Goal: Task Accomplishment & Management: Use online tool/utility

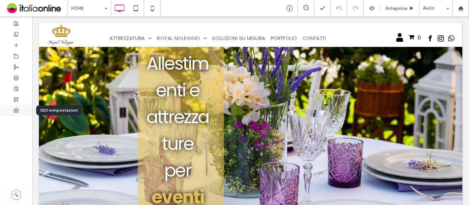
click at [12, 112] on div at bounding box center [16, 110] width 32 height 11
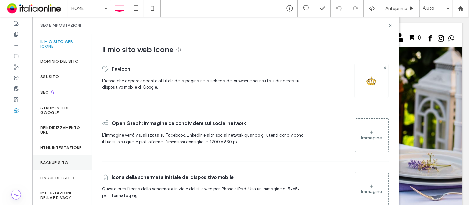
click at [69, 166] on div "Backup sito" at bounding box center [61, 162] width 59 height 15
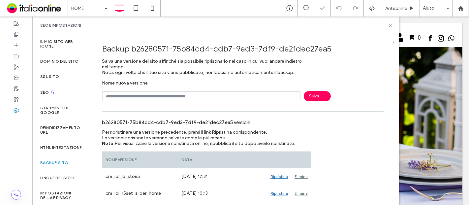
click at [178, 95] on input "text" at bounding box center [201, 96] width 199 height 10
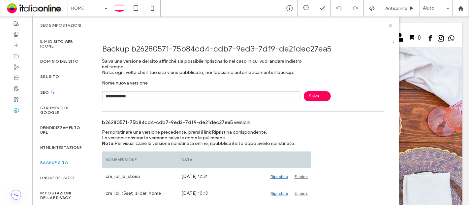
type input "**********"
click at [315, 93] on span "Salva" at bounding box center [317, 96] width 27 height 10
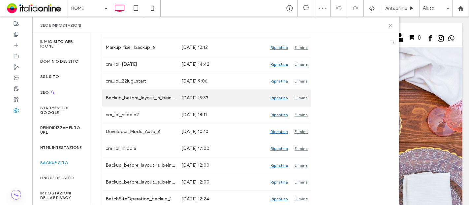
scroll to position [214, 0]
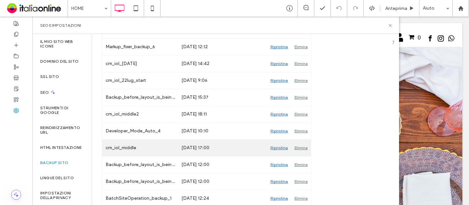
click at [283, 147] on div "Ripristina" at bounding box center [279, 148] width 24 height 17
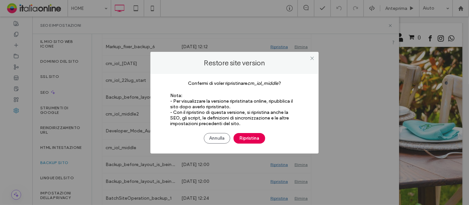
click at [241, 136] on button "Ripristina" at bounding box center [250, 138] width 32 height 11
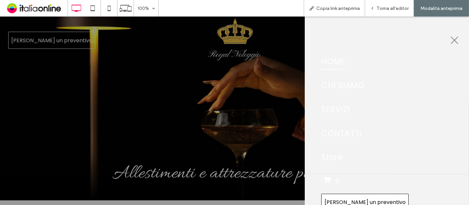
click at [454, 36] on button "menu" at bounding box center [454, 40] width 17 height 17
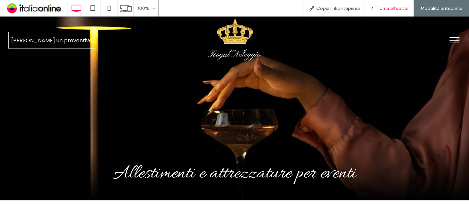
click at [393, 12] on div "Torna all'editor" at bounding box center [389, 8] width 49 height 17
click at [382, 13] on div "Torna all'editor" at bounding box center [389, 8] width 49 height 17
click at [393, 6] on span "Torna all'editor" at bounding box center [393, 9] width 32 height 6
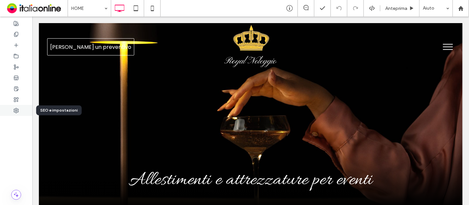
click at [17, 113] on div at bounding box center [16, 110] width 32 height 11
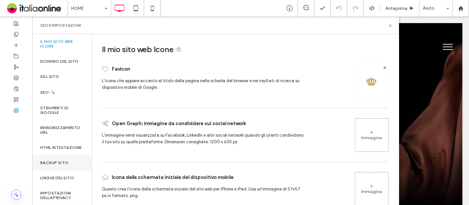
click at [62, 165] on label "Backup sito" at bounding box center [54, 162] width 28 height 5
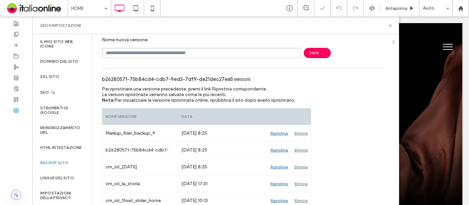
scroll to position [73, 0]
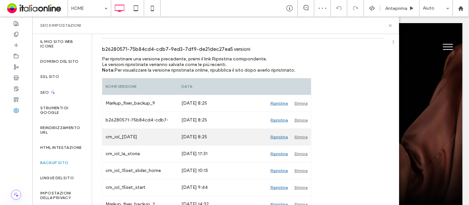
click at [282, 136] on div "Ripristina" at bounding box center [279, 137] width 24 height 17
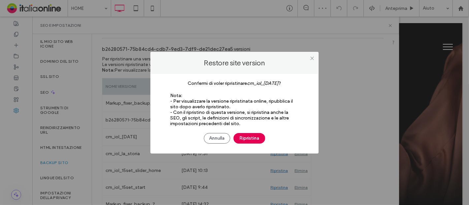
click at [246, 136] on button "Ripristina" at bounding box center [250, 138] width 32 height 11
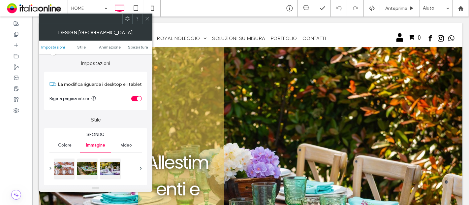
drag, startPoint x: 148, startPoint y: 19, endPoint x: 121, endPoint y: 23, distance: 27.8
click at [148, 19] on icon at bounding box center [147, 18] width 5 height 5
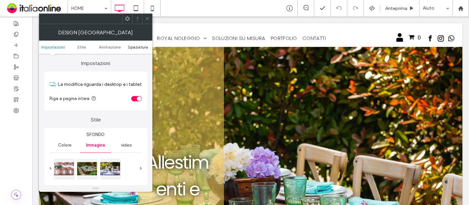
click at [137, 46] on span "Spaziatura" at bounding box center [138, 47] width 20 height 5
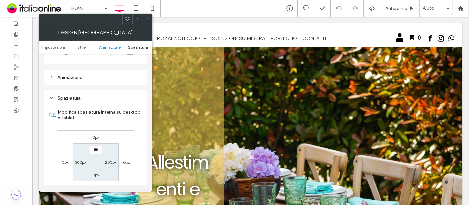
scroll to position [374, 0]
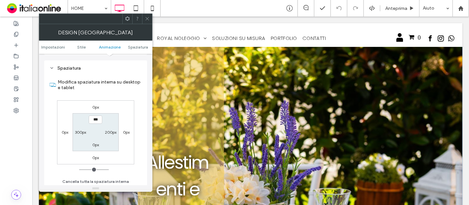
click at [144, 16] on div at bounding box center [147, 19] width 10 height 10
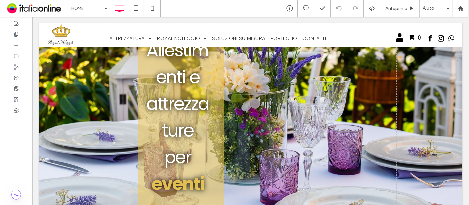
scroll to position [0, 0]
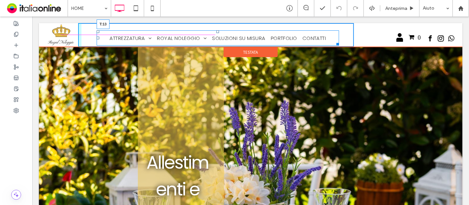
drag, startPoint x: 215, startPoint y: 30, endPoint x: 218, endPoint y: 27, distance: 4.4
click at [218, 30] on nav "ATTREZZATURA Posate Bicchieri Tessile Piatti Buffet Attrezzature Cucina Sedie […" at bounding box center [217, 37] width 243 height 15
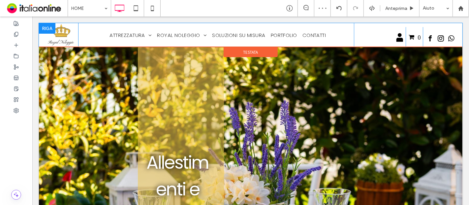
drag, startPoint x: 401, startPoint y: 28, endPoint x: 403, endPoint y: 23, distance: 4.7
click at [403, 23] on div "icona account Click To Paste 0 Click To Paste Click To Paste Click To Paste" at bounding box center [406, 35] width 104 height 24
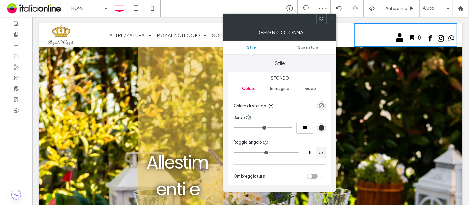
click at [334, 19] on icon at bounding box center [331, 18] width 5 height 5
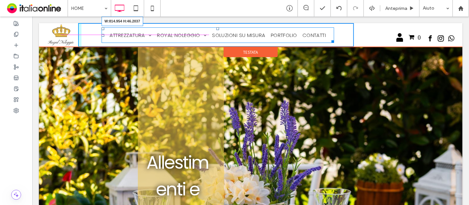
drag, startPoint x: 330, startPoint y: 47, endPoint x: 355, endPoint y: 42, distance: 25.7
click at [355, 42] on div "Click To Paste ATTREZZATURA Posate Bicchieri Tessile Piatti Buffet Attrezzature…" at bounding box center [251, 35] width 414 height 24
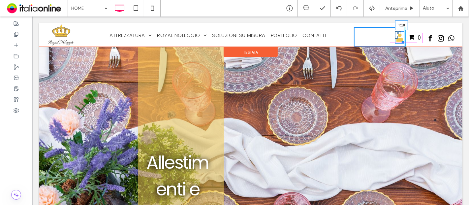
drag, startPoint x: 394, startPoint y: 32, endPoint x: 399, endPoint y: 30, distance: 4.6
click at [399, 31] on div "icona account T:10" at bounding box center [399, 37] width 9 height 12
click at [414, 33] on div at bounding box center [415, 34] width 3 height 3
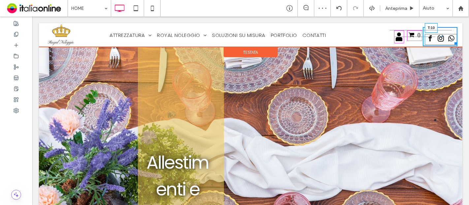
click at [440, 34] on div at bounding box center [441, 35] width 3 height 3
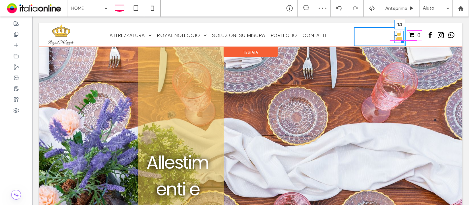
click at [398, 31] on div at bounding box center [399, 32] width 3 height 3
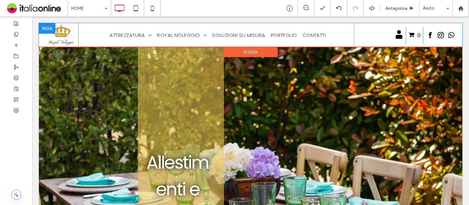
click at [80, 25] on div "ATTREZZATURA Posate Bicchieri Tessile Piatti Buffet Attrezzature Cucina Sedie […" at bounding box center [216, 35] width 276 height 24
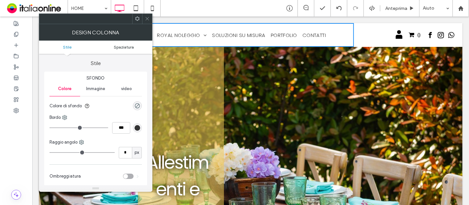
click at [125, 47] on span "Spaziatura" at bounding box center [124, 47] width 20 height 5
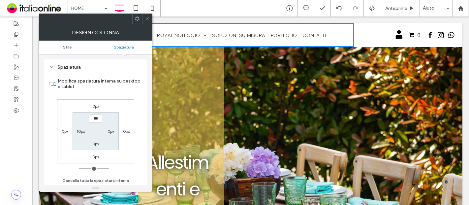
scroll to position [134, 0]
click at [83, 131] on label "10px" at bounding box center [81, 131] width 8 height 5
type input "**"
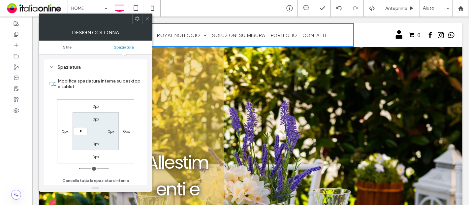
type input "*"
type input "***"
click at [147, 18] on icon at bounding box center [147, 18] width 5 height 5
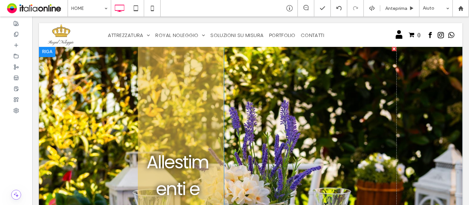
scroll to position [0, 0]
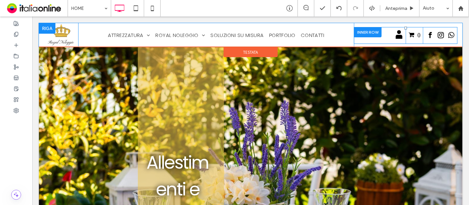
click at [364, 30] on div at bounding box center [368, 32] width 28 height 10
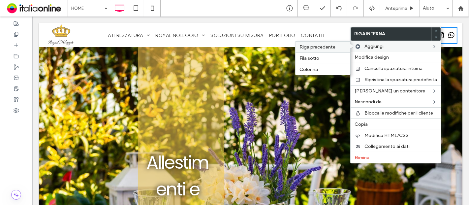
click at [309, 48] on span "Riga precedente" at bounding box center [318, 47] width 36 height 6
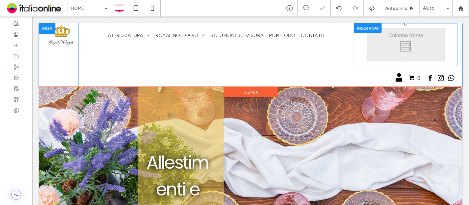
click at [354, 50] on div "Click To Paste Click To Paste" at bounding box center [406, 44] width 104 height 43
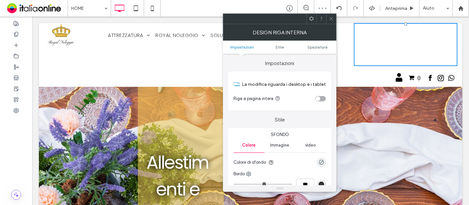
click at [321, 97] on div "toggle" at bounding box center [321, 98] width 11 height 5
click at [321, 48] on span "Spaziatura" at bounding box center [318, 47] width 20 height 5
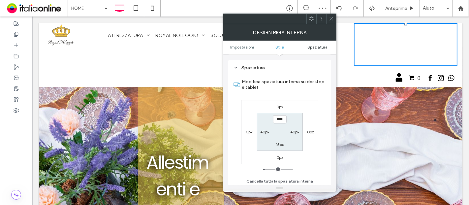
scroll to position [190, 0]
type input "***"
click at [296, 132] on label "40px" at bounding box center [295, 131] width 9 height 5
type input "**"
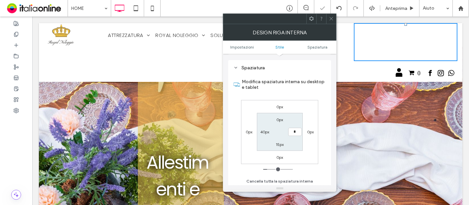
type input "*"
type input "***"
click at [277, 144] on label "15px" at bounding box center [280, 144] width 8 height 5
type input "**"
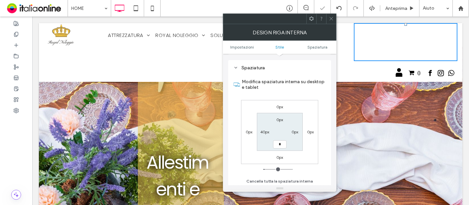
type input "*"
type input "***"
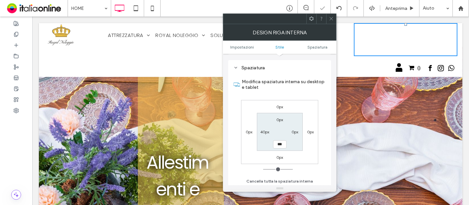
click at [263, 131] on label "40px" at bounding box center [265, 131] width 9 height 5
type input "**"
type input "*"
type input "***"
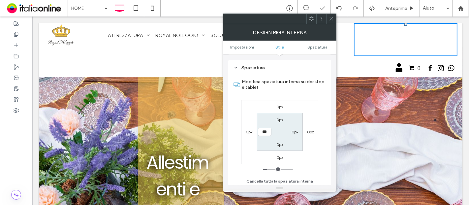
click at [273, 84] on label "Modifica spaziatura interna su desktop e tablet" at bounding box center [284, 85] width 84 height 18
click at [266, 128] on input "***" at bounding box center [265, 132] width 14 height 8
click at [330, 21] on span at bounding box center [331, 19] width 5 height 10
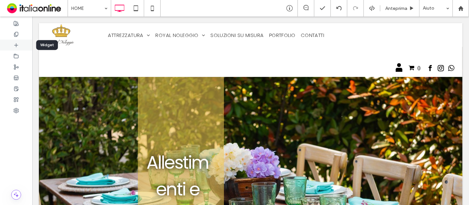
click at [20, 45] on div at bounding box center [16, 45] width 32 height 11
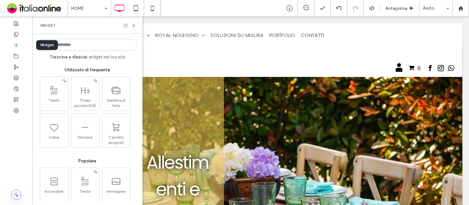
click at [104, 48] on input at bounding box center [88, 45] width 100 height 12
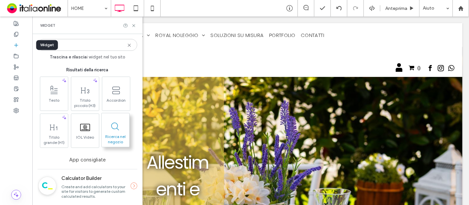
type input "****"
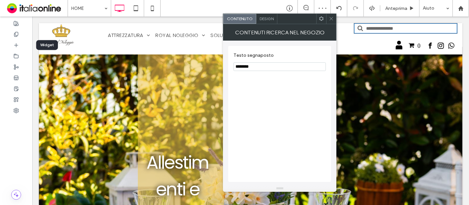
click at [331, 20] on icon at bounding box center [331, 18] width 5 height 5
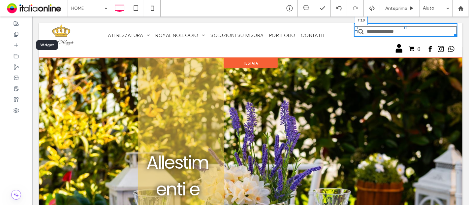
drag, startPoint x: 401, startPoint y: 24, endPoint x: 401, endPoint y: 27, distance: 3.3
click at [404, 27] on div at bounding box center [405, 27] width 3 height 3
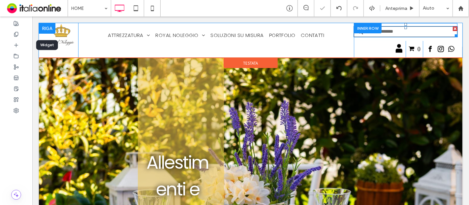
click at [430, 33] on input "Cerca" at bounding box center [406, 31] width 104 height 11
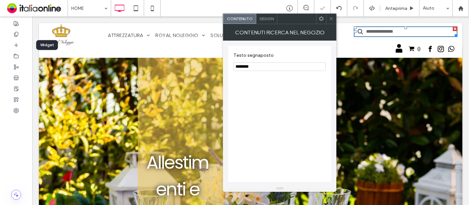
click at [268, 23] on div "Design" at bounding box center [267, 19] width 21 height 10
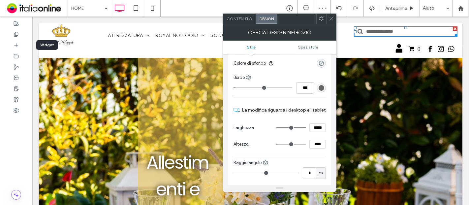
scroll to position [37, 0]
click at [320, 85] on div "rgb(102, 102, 102)" at bounding box center [322, 88] width 6 height 6
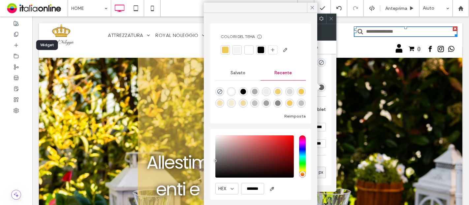
click at [258, 90] on div "rgba(0, 0, 0, 0.3)" at bounding box center [255, 92] width 6 height 6
type input "*"
type input "*******"
type input "**"
type input "***"
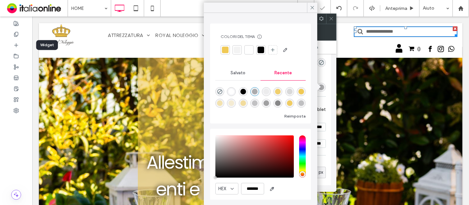
click at [330, 19] on icon at bounding box center [331, 18] width 5 height 5
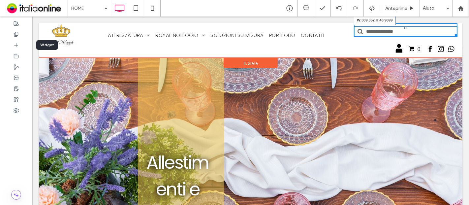
drag, startPoint x: 449, startPoint y: 34, endPoint x: 449, endPoint y: 38, distance: 4.0
click at [453, 37] on div at bounding box center [455, 34] width 5 height 5
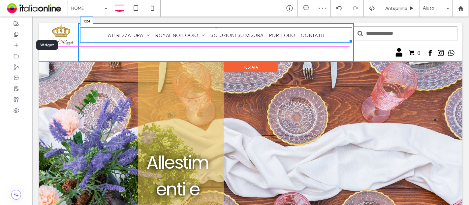
drag, startPoint x: 214, startPoint y: 28, endPoint x: 216, endPoint y: 33, distance: 5.3
click at [216, 33] on nav "ATTREZZATURA Posate Bicchieri Tessile Piatti Buffet Attrezzature Cucina Sedie […" at bounding box center [216, 34] width 272 height 15
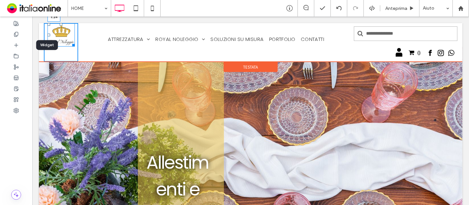
drag, startPoint x: 59, startPoint y: 23, endPoint x: 58, endPoint y: 28, distance: 4.7
click at [58, 28] on div "T:14" at bounding box center [60, 34] width 27 height 23
drag, startPoint x: 71, startPoint y: 48, endPoint x: 75, endPoint y: 56, distance: 9.3
click at [75, 51] on div at bounding box center [72, 48] width 5 height 5
click at [60, 28] on div at bounding box center [60, 29] width 3 height 3
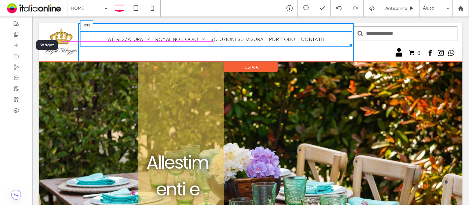
click at [211, 33] on nav "ATTREZZATURA Posate Bicchieri Tessile Piatti Buffet Attrezzature Cucina Sedie […" at bounding box center [216, 38] width 272 height 15
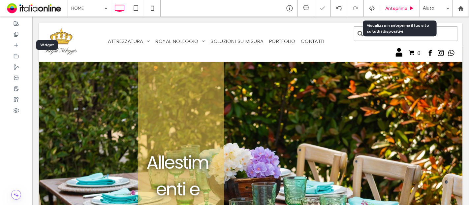
click at [397, 11] on span "Anteprima" at bounding box center [397, 9] width 22 height 6
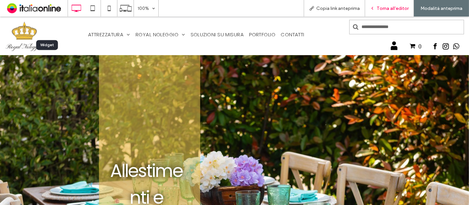
click at [390, 6] on span "Torna all'editor" at bounding box center [393, 9] width 32 height 6
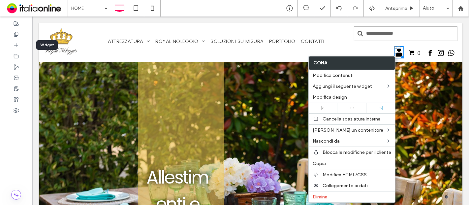
drag, startPoint x: 374, startPoint y: 50, endPoint x: 375, endPoint y: 44, distance: 6.1
click at [374, 48] on div "icona account Click To Paste" at bounding box center [380, 53] width 52 height 17
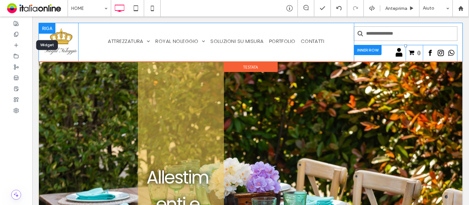
click at [386, 50] on div "icona account Click To Paste" at bounding box center [380, 53] width 52 height 17
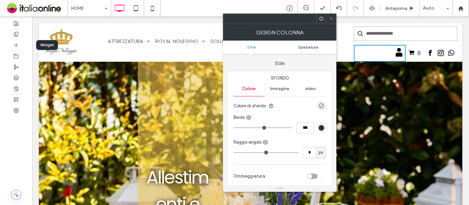
click at [308, 45] on span "Spaziatura" at bounding box center [308, 47] width 20 height 5
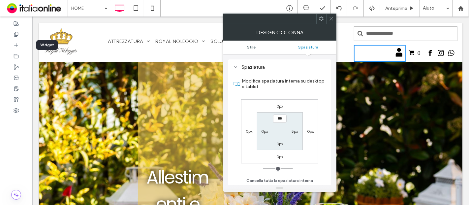
scroll to position [134, 0]
click at [294, 131] on label "5px" at bounding box center [295, 131] width 6 height 5
type input "*"
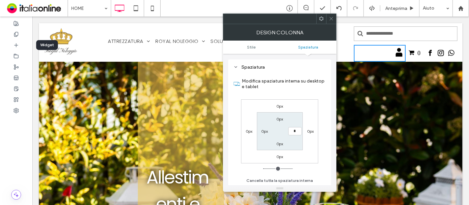
type input "***"
click at [299, 90] on label "Modifica spaziatura interna su desktop e tablet" at bounding box center [284, 84] width 84 height 18
click at [328, 20] on div at bounding box center [332, 19] width 10 height 10
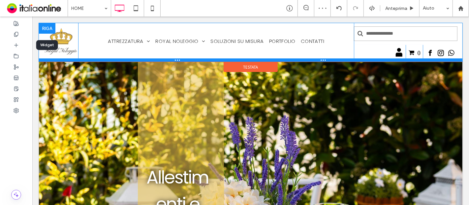
click at [404, 59] on div at bounding box center [251, 59] width 424 height 3
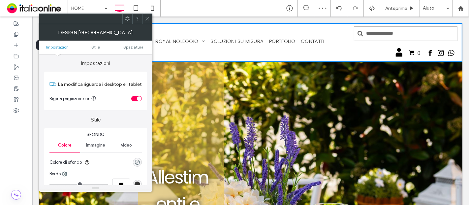
drag, startPoint x: 147, startPoint y: 19, endPoint x: 189, endPoint y: 22, distance: 42.4
click at [147, 19] on use at bounding box center [147, 18] width 3 height 3
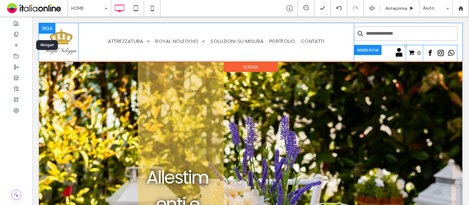
click at [408, 47] on div "0 Click To Paste" at bounding box center [414, 53] width 17 height 17
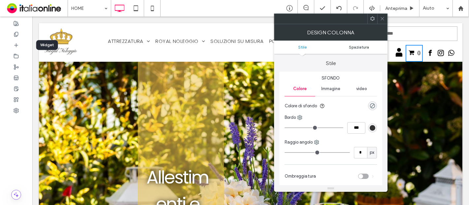
click at [363, 46] on span "Spaziatura" at bounding box center [359, 47] width 20 height 5
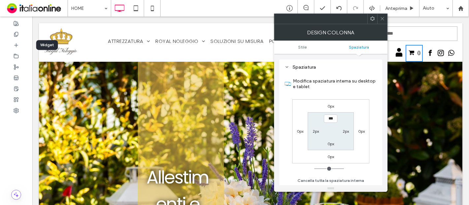
click at [317, 131] on label "2px" at bounding box center [316, 131] width 6 height 5
type input "*"
type input "***"
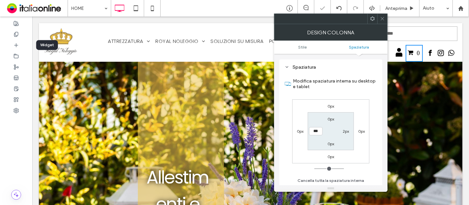
click at [346, 129] on label "2px" at bounding box center [346, 131] width 6 height 5
type input "*"
type input "***"
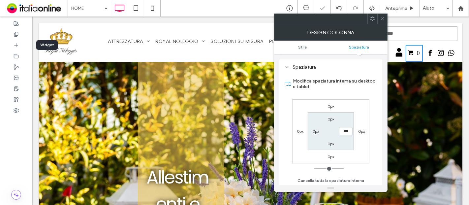
click at [349, 99] on div "0px 0px 0px 0px 0px *** 0px 0px" at bounding box center [331, 131] width 77 height 64
click at [346, 131] on input "***" at bounding box center [346, 131] width 14 height 8
click at [383, 20] on icon at bounding box center [382, 18] width 5 height 5
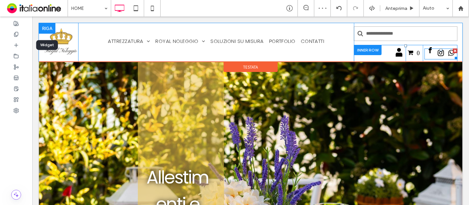
click at [426, 46] on span "facebook" at bounding box center [430, 50] width 9 height 9
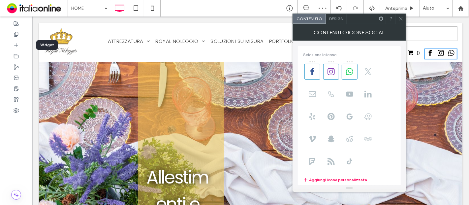
drag, startPoint x: 401, startPoint y: 19, endPoint x: 375, endPoint y: 8, distance: 28.7
click at [401, 19] on icon at bounding box center [401, 18] width 5 height 5
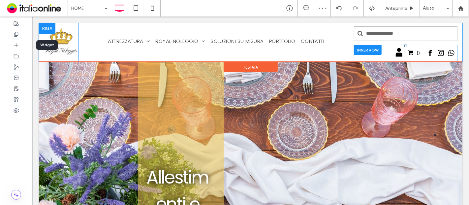
click at [423, 45] on div "Click To Paste" at bounding box center [440, 53] width 34 height 17
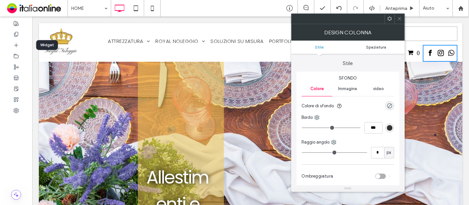
click at [381, 48] on span "Spaziatura" at bounding box center [376, 47] width 20 height 5
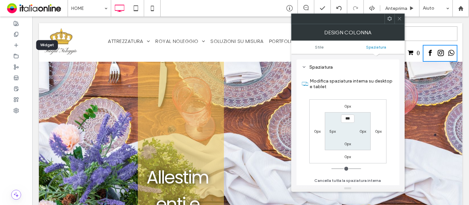
click at [329, 133] on div "5px" at bounding box center [333, 131] width 15 height 7
click at [330, 132] on label "5px" at bounding box center [333, 131] width 6 height 5
type input "*"
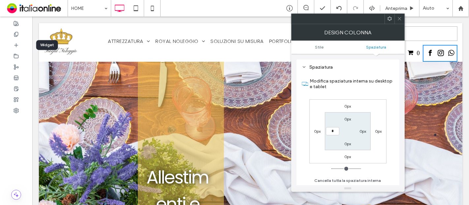
type input "***"
click at [354, 91] on label "Modifica spaziatura interna su desktop e tablet" at bounding box center [352, 84] width 84 height 18
click at [398, 19] on icon at bounding box center [400, 18] width 5 height 5
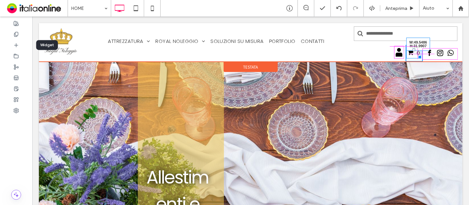
drag, startPoint x: 413, startPoint y: 57, endPoint x: 417, endPoint y: 57, distance: 3.6
click at [417, 57] on div at bounding box center [418, 55] width 5 height 5
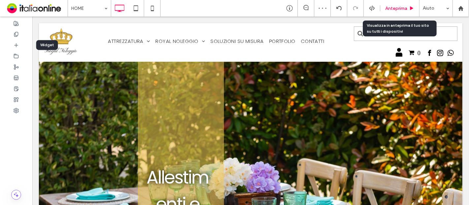
click at [406, 11] on span "Anteprima" at bounding box center [397, 9] width 22 height 6
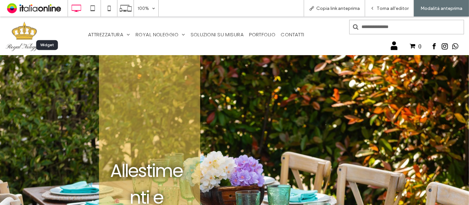
click at [372, 33] on input "Cerca" at bounding box center [407, 27] width 115 height 15
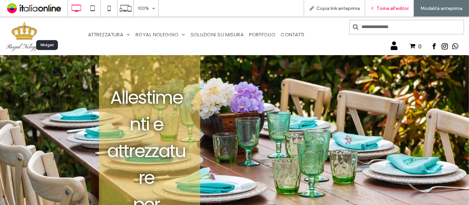
click at [385, 13] on div "Torna all'editor" at bounding box center [389, 8] width 49 height 17
drag, startPoint x: 390, startPoint y: 10, endPoint x: 388, endPoint y: 1, distance: 9.0
click at [390, 10] on span "Torna all'editor" at bounding box center [393, 9] width 32 height 6
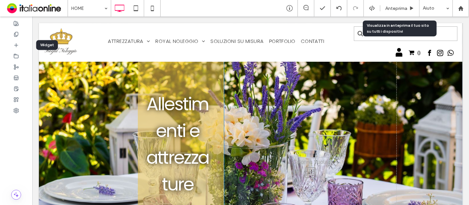
click at [121, 79] on div at bounding box center [251, 170] width 424 height 365
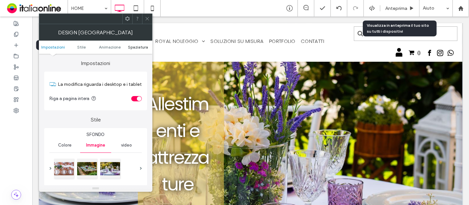
click at [136, 47] on span "Spaziatura" at bounding box center [138, 47] width 20 height 5
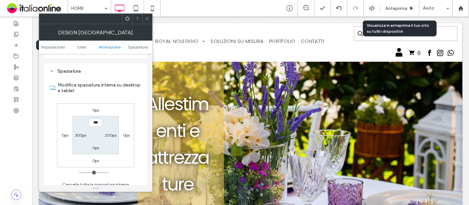
scroll to position [374, 0]
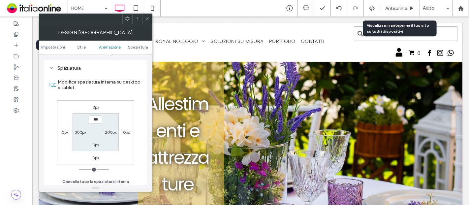
click at [82, 132] on label "300px" at bounding box center [80, 132] width 11 height 5
type input "***"
type input "*****"
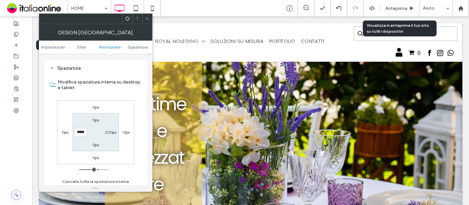
click at [145, 20] on icon at bounding box center [147, 18] width 5 height 5
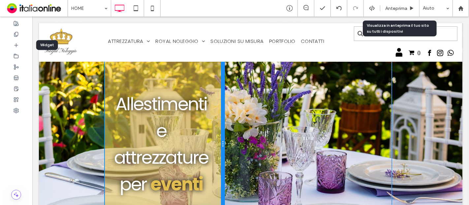
drag, startPoint x: 198, startPoint y: 127, endPoint x: 225, endPoint y: 127, distance: 26.7
click at [225, 127] on div "Allestimenti e attrezzature per eventi Click To Paste Click To Paste" at bounding box center [251, 144] width 292 height 312
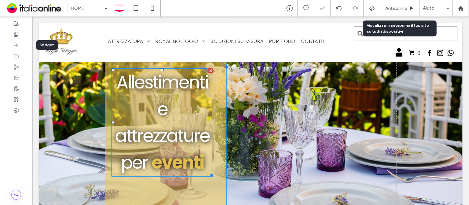
scroll to position [110, 0]
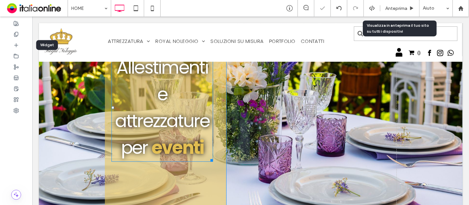
click at [173, 107] on h1 "Allestimenti e attrezzature per eventi" at bounding box center [162, 107] width 102 height 107
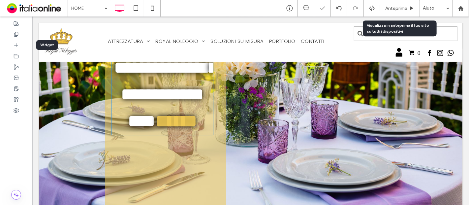
type input "*******"
type input "**"
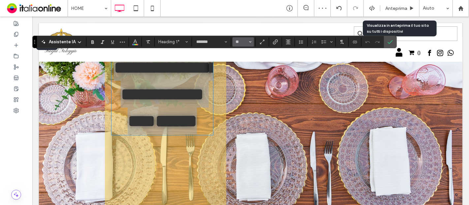
click at [249, 42] on icon "Dimensione" at bounding box center [250, 42] width 3 height 3
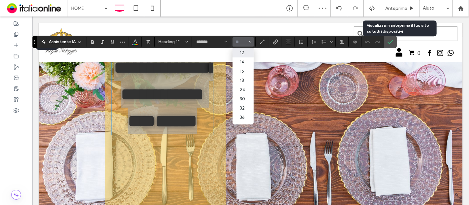
scroll to position [73, 0]
click at [246, 76] on label "32" at bounding box center [243, 73] width 21 height 9
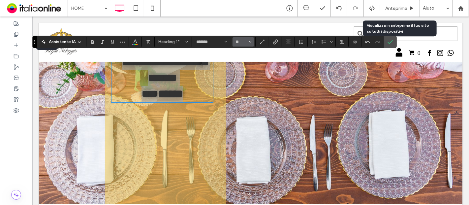
click at [251, 42] on button "**" at bounding box center [243, 41] width 21 height 9
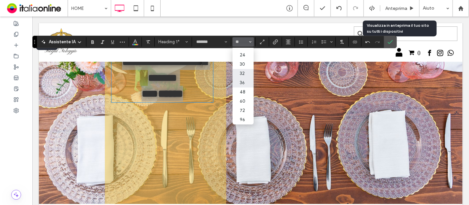
click at [246, 85] on label "36" at bounding box center [243, 82] width 21 height 9
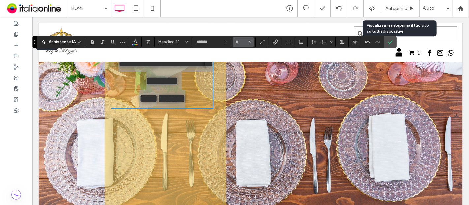
click at [247, 42] on button "**" at bounding box center [243, 41] width 21 height 9
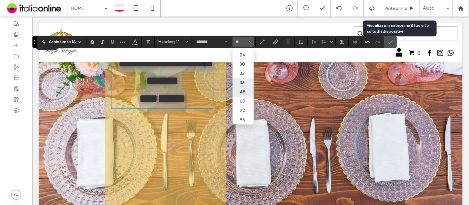
click at [245, 93] on label "48" at bounding box center [243, 91] width 21 height 9
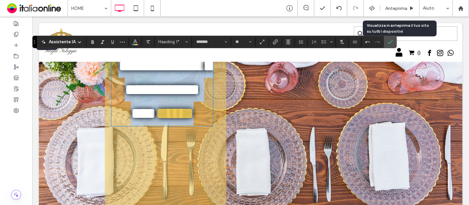
click at [187, 99] on span "**********" at bounding box center [165, 89] width 94 height 63
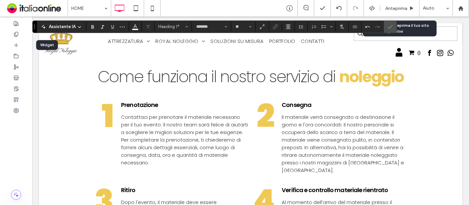
scroll to position [110, 0]
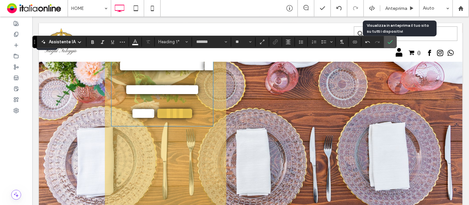
click at [182, 100] on span "**********" at bounding box center [165, 89] width 94 height 63
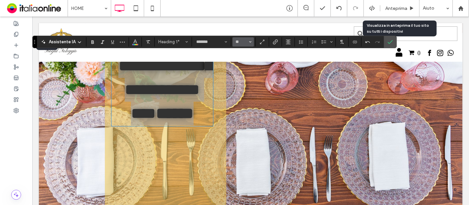
click at [251, 41] on button "**" at bounding box center [243, 41] width 21 height 9
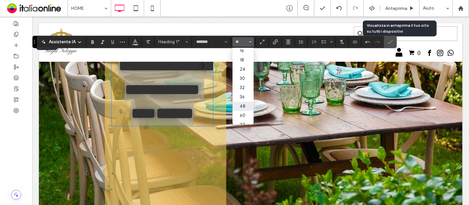
scroll to position [73, 0]
click at [242, 101] on label "60" at bounding box center [243, 101] width 21 height 9
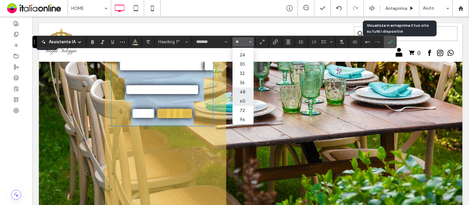
type input "**"
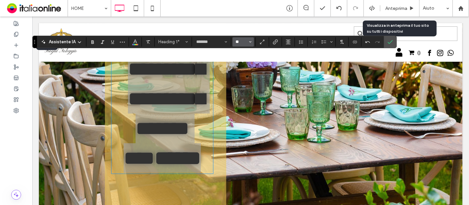
click at [239, 44] on input "**" at bounding box center [241, 41] width 13 height 5
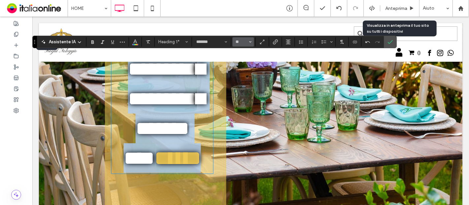
type input "**"
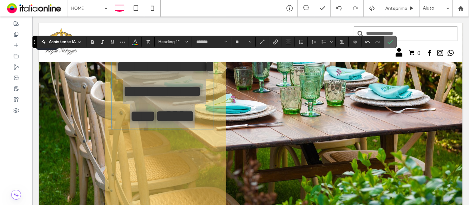
drag, startPoint x: 388, startPoint y: 42, endPoint x: 355, endPoint y: 28, distance: 35.2
click at [388, 42] on icon "Conferma" at bounding box center [390, 41] width 5 height 5
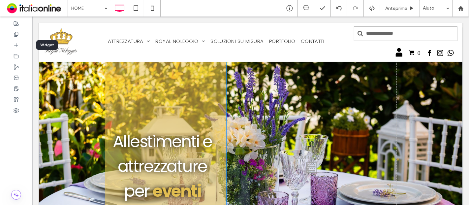
scroll to position [0, 0]
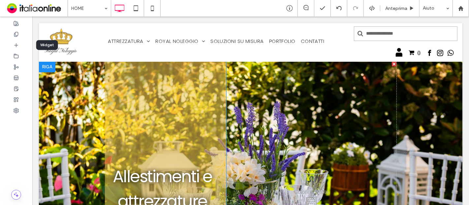
click at [173, 93] on div "Allestimenti e attrezzature per eventi Click To Paste" at bounding box center [166, 201] width 122 height 279
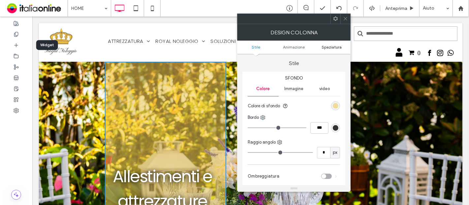
click at [339, 48] on span "Spaziatura" at bounding box center [332, 47] width 20 height 5
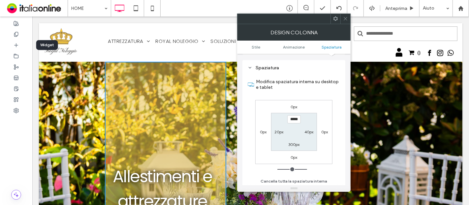
scroll to position [155, 0]
click at [348, 19] on icon at bounding box center [345, 18] width 5 height 5
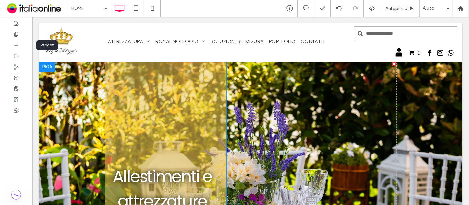
scroll to position [110, 0]
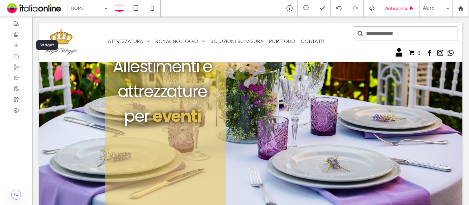
click at [401, 14] on div "Anteprima" at bounding box center [400, 8] width 39 height 17
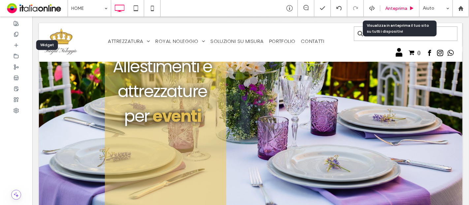
click at [400, 9] on span "Anteprima" at bounding box center [397, 9] width 22 height 6
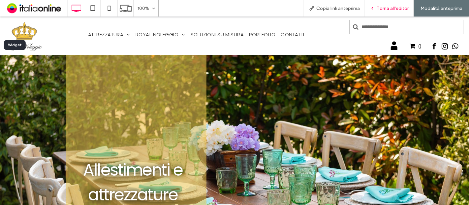
click at [389, 11] on div "Torna all'editor" at bounding box center [389, 8] width 49 height 17
click at [386, 10] on span "Torna all'editor" at bounding box center [393, 9] width 32 height 6
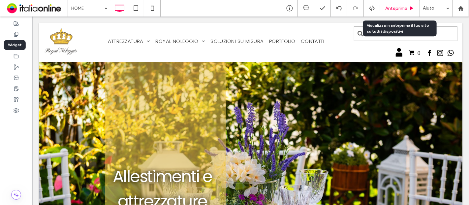
click at [400, 11] on div "Anteprima" at bounding box center [400, 8] width 39 height 17
click at [402, 9] on span "Anteprima" at bounding box center [397, 9] width 22 height 6
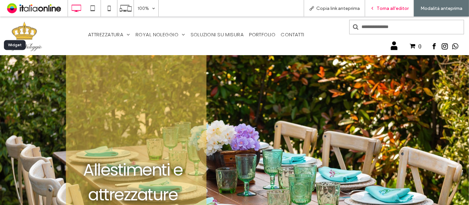
click at [385, 13] on div "Torna all'editor" at bounding box center [389, 8] width 49 height 17
click at [392, 11] on span "Torna all'editor" at bounding box center [393, 9] width 32 height 6
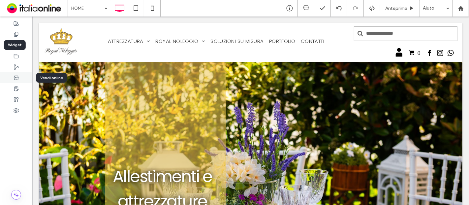
click at [20, 77] on div at bounding box center [16, 77] width 32 height 11
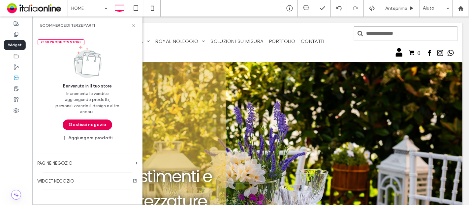
click at [87, 125] on button "Gestisci negozio" at bounding box center [88, 125] width 50 height 11
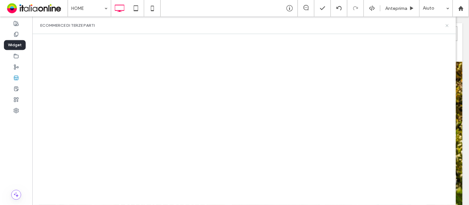
drag, startPoint x: 448, startPoint y: 26, endPoint x: 414, endPoint y: 11, distance: 36.5
click at [448, 26] on icon at bounding box center [447, 25] width 5 height 5
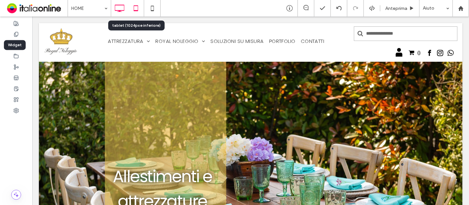
click at [135, 10] on use at bounding box center [136, 8] width 4 height 6
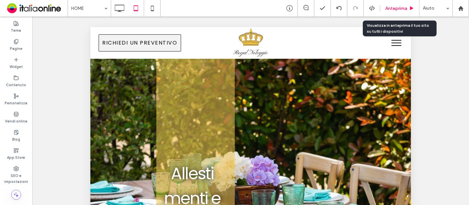
click at [392, 13] on div "Anteprima" at bounding box center [400, 8] width 39 height 17
click at [403, 9] on span "Anteprima" at bounding box center [397, 9] width 22 height 6
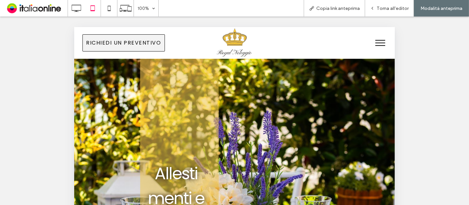
click at [378, 42] on button "menu" at bounding box center [380, 42] width 17 height 17
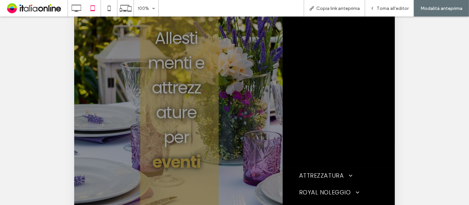
scroll to position [183, 0]
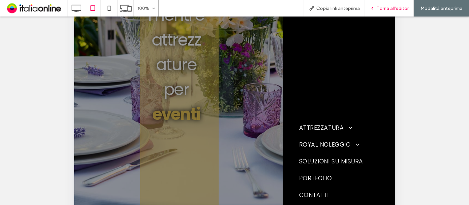
click at [391, 6] on span "Torna all'editor" at bounding box center [393, 9] width 32 height 6
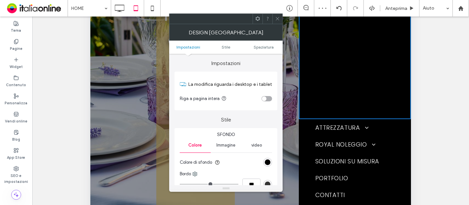
click at [278, 20] on icon at bounding box center [277, 18] width 5 height 5
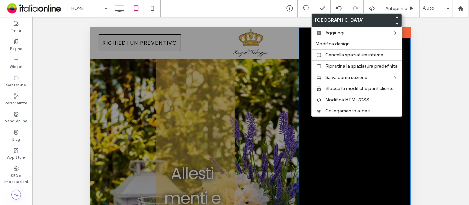
click at [309, 89] on div "0 Click To Paste icona account Click To Paste Click To Paste [GEOGRAPHIC_DATA]" at bounding box center [355, 164] width 112 height 275
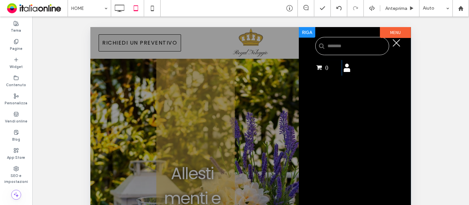
click at [324, 123] on div "0 Click To Paste icona account Click To Paste Click To Paste [GEOGRAPHIC_DATA]" at bounding box center [355, 164] width 112 height 275
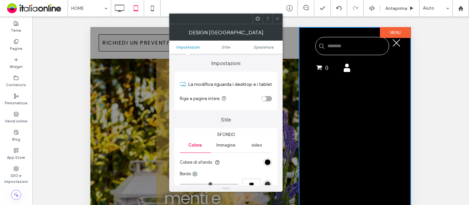
click at [263, 44] on ul "Impostazioni Stile Spaziatura" at bounding box center [226, 47] width 114 height 13
click at [262, 43] on ul "Impostazioni Stile Spaziatura" at bounding box center [226, 47] width 114 height 13
click at [263, 45] on span "Spaziatura" at bounding box center [264, 47] width 20 height 5
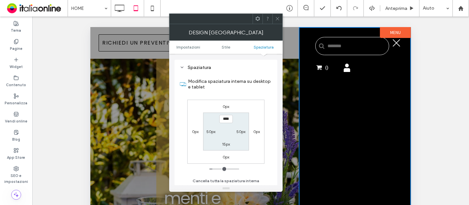
scroll to position [165, 0]
click at [276, 19] on icon at bounding box center [277, 18] width 5 height 5
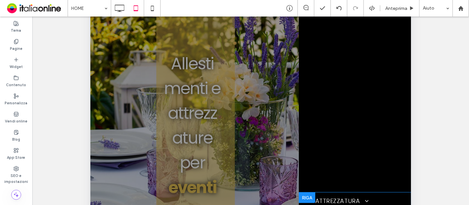
scroll to position [183, 0]
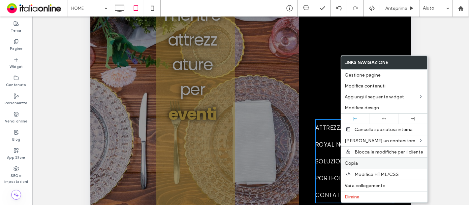
click at [354, 164] on span "Copia" at bounding box center [351, 163] width 13 height 6
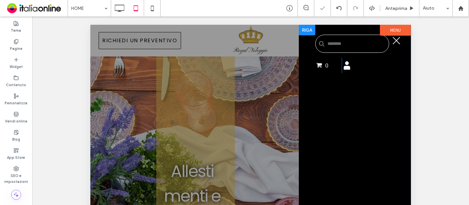
scroll to position [0, 0]
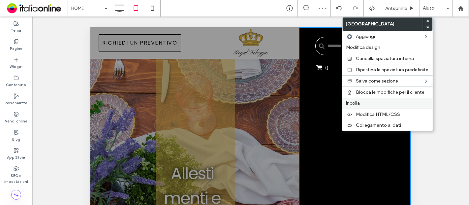
click at [355, 100] on span "Incolla" at bounding box center [354, 103] width 14 height 6
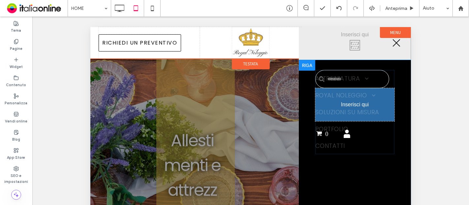
scroll to position [59, 0]
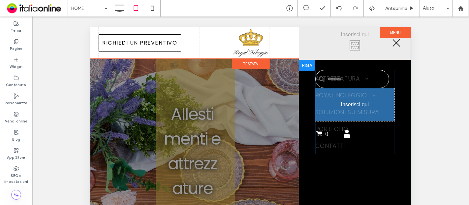
drag, startPoint x: 368, startPoint y: 70, endPoint x: 380, endPoint y: 99, distance: 31.3
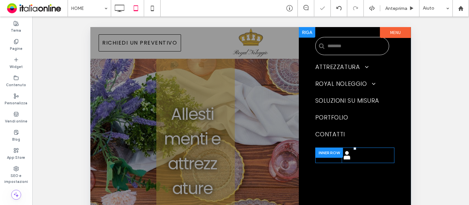
click at [326, 153] on div at bounding box center [329, 152] width 28 height 10
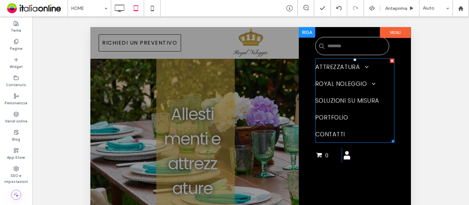
drag, startPoint x: 391, startPoint y: 61, endPoint x: 478, endPoint y: 88, distance: 90.7
click at [391, 61] on div at bounding box center [392, 60] width 5 height 5
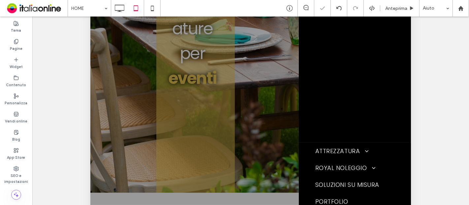
scroll to position [183, 0]
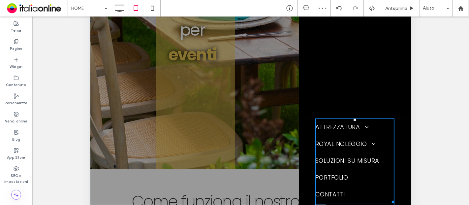
drag, startPoint x: 355, startPoint y: 123, endPoint x: 437, endPoint y: -59, distance: 199.8
click at [360, 87] on div "Click To Paste Riga 0 Click To Paste icona account Click To Paste Click To Past…" at bounding box center [355, 55] width 112 height 423
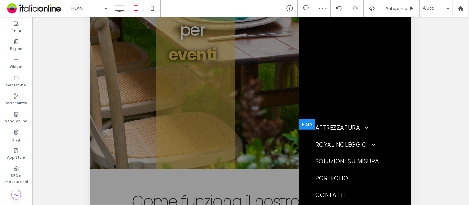
click at [309, 140] on div "ATTREZZATURA Posate Bicchieri Tessile Piatti Buffet Attrezzature Cucina Sedie T…" at bounding box center [355, 193] width 112 height 147
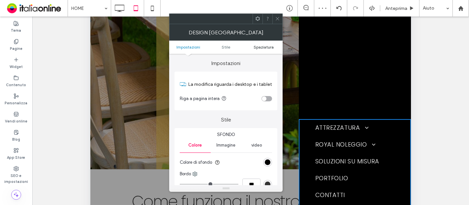
click at [269, 49] on span "Spaziatura" at bounding box center [264, 47] width 20 height 5
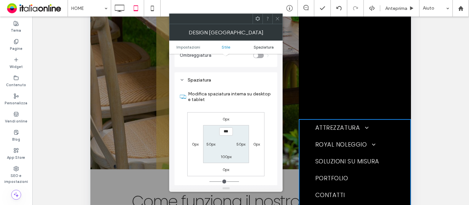
scroll to position [165, 0]
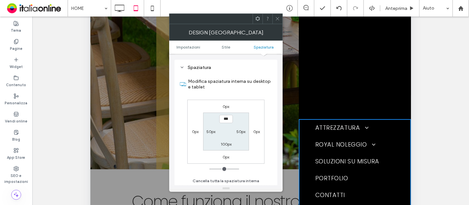
click at [277, 21] on span at bounding box center [277, 19] width 5 height 10
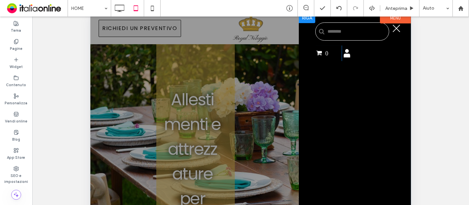
scroll to position [0, 0]
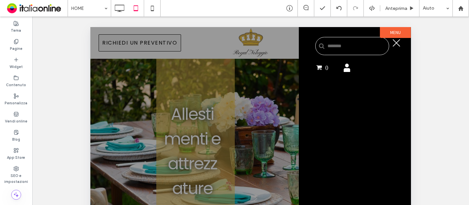
click at [382, 34] on label "Menu" at bounding box center [395, 32] width 31 height 11
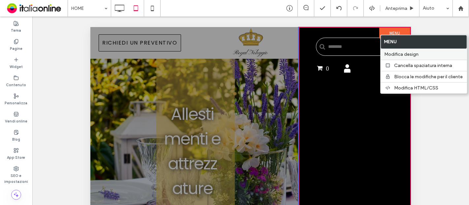
click at [409, 55] on span "Modifica design" at bounding box center [402, 55] width 34 height 6
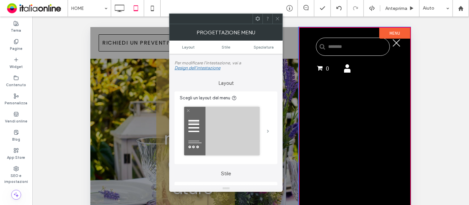
click at [269, 129] on span at bounding box center [268, 130] width 2 height 3
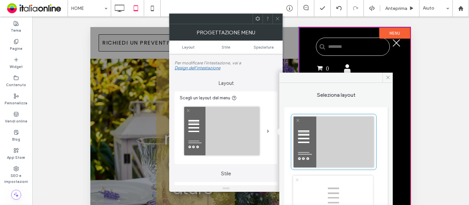
click at [281, 19] on div at bounding box center [278, 19] width 10 height 10
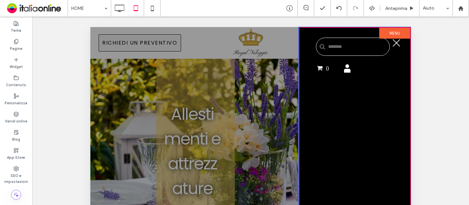
click at [393, 44] on button "menu" at bounding box center [396, 42] width 17 height 17
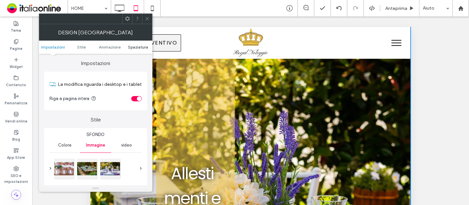
click at [141, 45] on span "Spaziatura" at bounding box center [138, 47] width 20 height 5
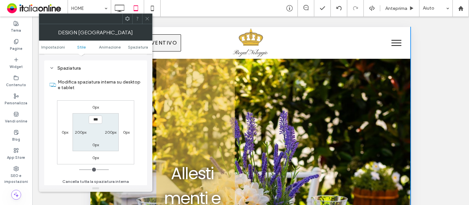
scroll to position [353, 0]
click at [83, 130] on label "200px" at bounding box center [81, 132] width 12 height 5
type input "***"
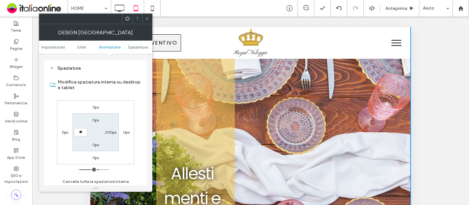
type input "**"
type input "****"
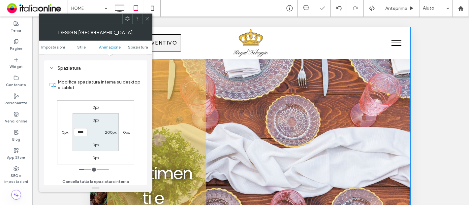
click at [151, 19] on div at bounding box center [147, 19] width 10 height 10
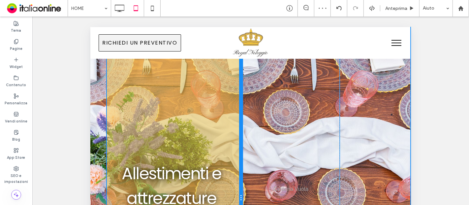
drag, startPoint x: 203, startPoint y: 127, endPoint x: 343, endPoint y: 154, distance: 142.6
click at [239, 127] on div at bounding box center [240, 197] width 3 height 279
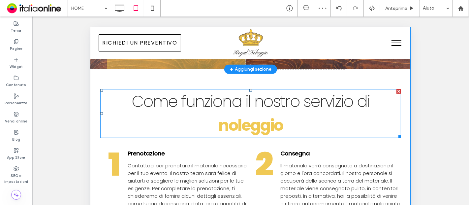
scroll to position [330, 0]
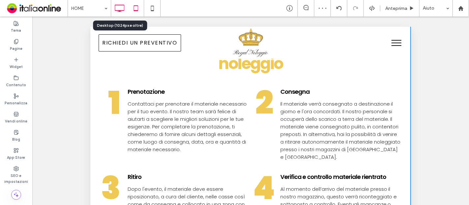
click at [120, 9] on icon at bounding box center [119, 8] width 13 height 13
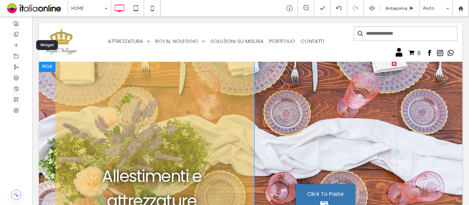
scroll to position [0, 0]
click at [46, 91] on div at bounding box center [251, 201] width 424 height 279
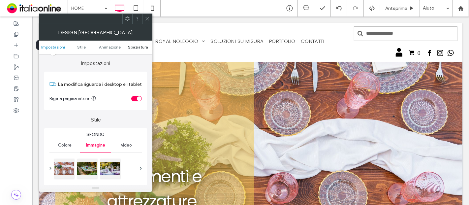
click at [138, 46] on span "Spaziatura" at bounding box center [138, 47] width 20 height 5
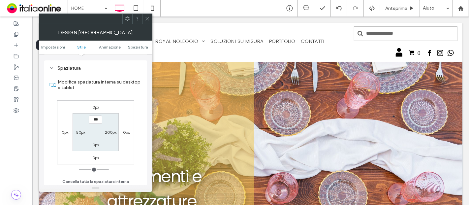
scroll to position [374, 0]
click at [80, 131] on label "50px" at bounding box center [80, 132] width 9 height 5
type input "**"
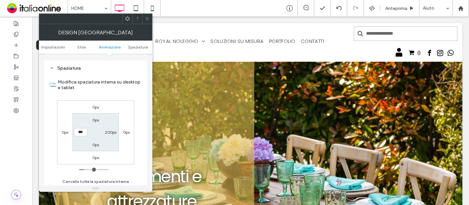
type input "***"
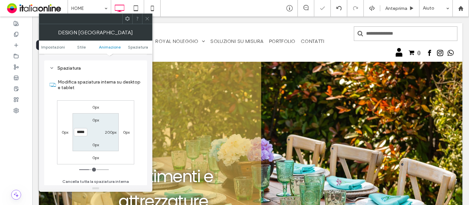
click at [80, 131] on input "*****" at bounding box center [81, 132] width 14 height 8
type input "***"
type input "*****"
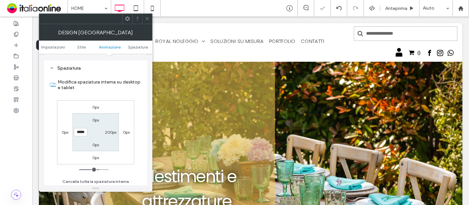
click at [148, 19] on use at bounding box center [147, 18] width 3 height 3
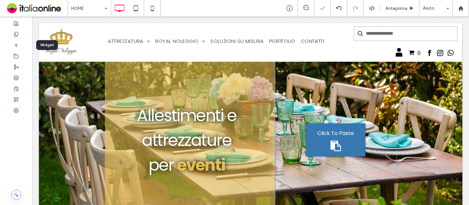
scroll to position [73, 0]
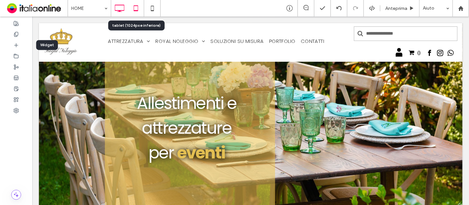
click at [137, 11] on use at bounding box center [136, 8] width 4 height 6
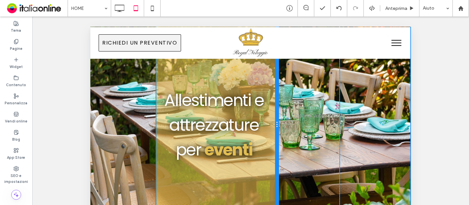
drag, startPoint x: 261, startPoint y: 105, endPoint x: 343, endPoint y: 114, distance: 82.4
click at [278, 102] on div "Allestimenti e attrezzature per eventi Click To Paste Click To Paste" at bounding box center [250, 124] width 189 height 279
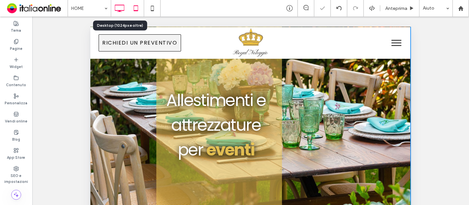
click at [123, 9] on icon at bounding box center [119, 8] width 13 height 13
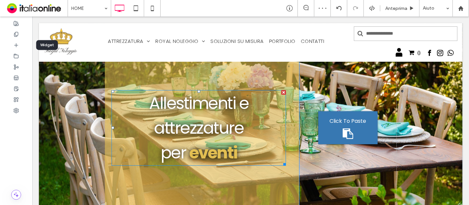
click at [197, 138] on span "Allestimenti e attrezzature per" at bounding box center [198, 127] width 99 height 73
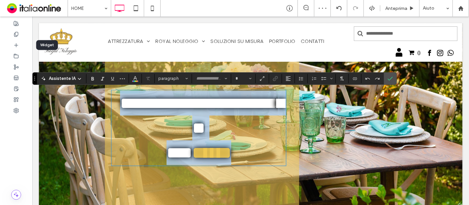
type input "*******"
type input "**"
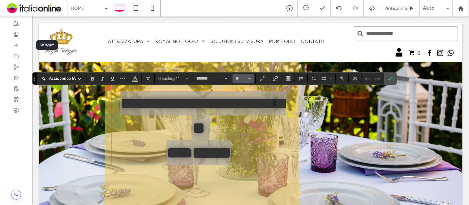
click at [251, 80] on button "**" at bounding box center [243, 78] width 21 height 9
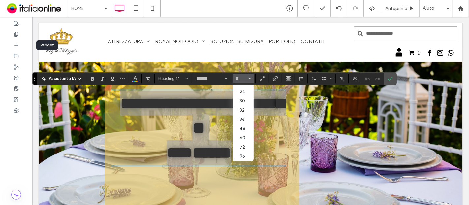
scroll to position [80, 0]
click at [241, 80] on input "Dimensione-input" at bounding box center [241, 78] width 13 height 5
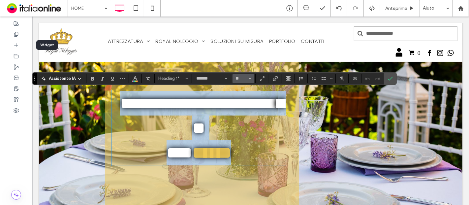
type input "**"
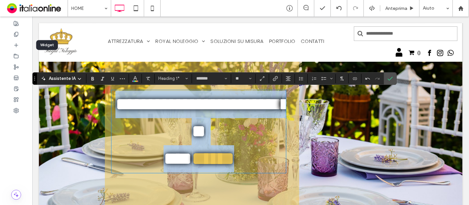
click at [250, 121] on h1 "**********" at bounding box center [198, 132] width 175 height 82
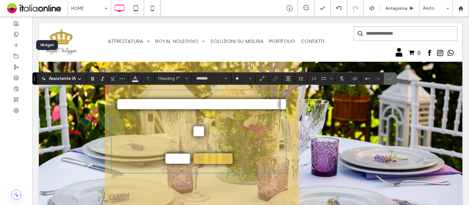
click at [392, 75] on label "Conferma" at bounding box center [391, 79] width 10 height 12
